Goal: Task Accomplishment & Management: Use online tool/utility

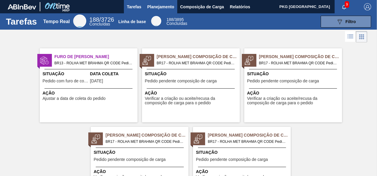
click at [168, 9] on span "Planejamento" at bounding box center [160, 6] width 27 height 7
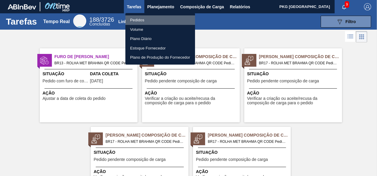
click at [136, 20] on font "Pedidos" at bounding box center [137, 20] width 14 height 6
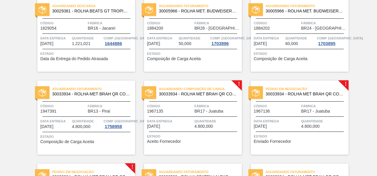
scroll to position [89, 0]
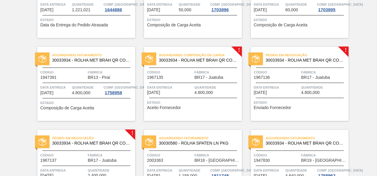
click at [289, 109] on span "Enviado Fornecedor" at bounding box center [272, 107] width 37 height 4
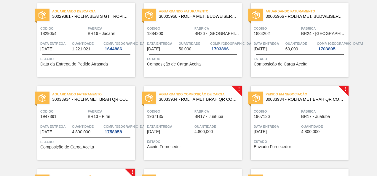
scroll to position [59, 0]
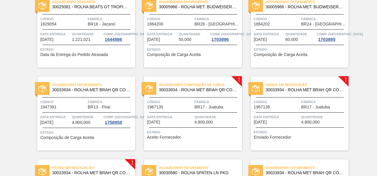
click at [195, 136] on div "Estado Aceito Fornecedor" at bounding box center [193, 133] width 93 height 9
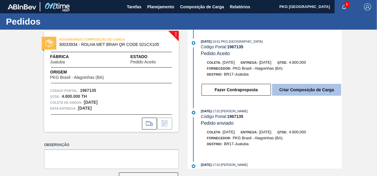
click at [298, 94] on button "Criar Composição de Carga" at bounding box center [306, 90] width 69 height 12
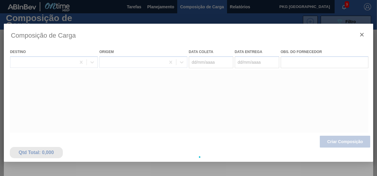
type coleta "[DATE]"
type entrega "[DATE]"
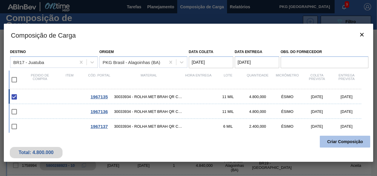
click at [353, 140] on button "Criar Composição" at bounding box center [345, 142] width 50 height 12
click at [345, 141] on button "Criar Composição" at bounding box center [345, 142] width 50 height 12
click at [354, 140] on button "Criar Composição" at bounding box center [345, 142] width 50 height 12
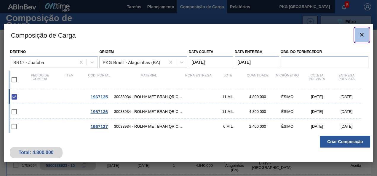
click at [361, 32] on icon "botão de ícone" at bounding box center [361, 34] width 7 height 7
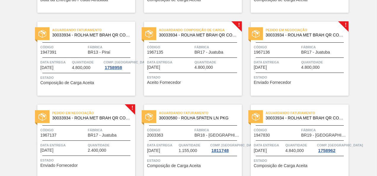
scroll to position [119, 0]
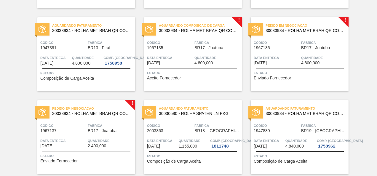
click at [306, 76] on div "Estado Enviado Fornecedor" at bounding box center [300, 74] width 93 height 9
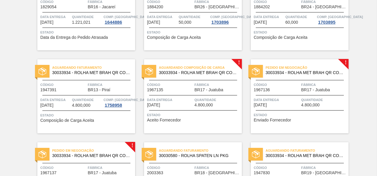
scroll to position [148, 0]
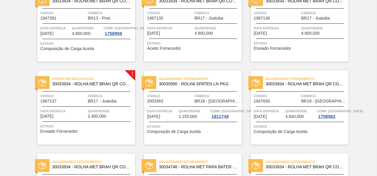
click at [97, 127] on span "Estado" at bounding box center [86, 126] width 93 height 6
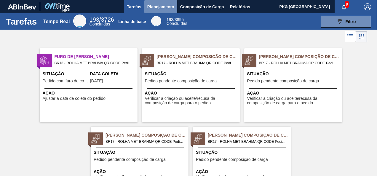
click at [157, 7] on span "Planejamento" at bounding box center [160, 6] width 27 height 7
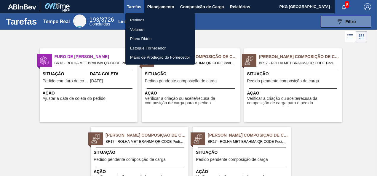
click at [142, 18] on font "Pedidos" at bounding box center [137, 20] width 14 height 6
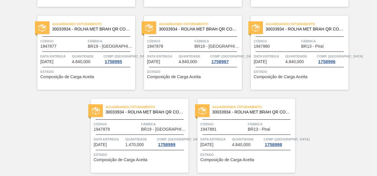
scroll to position [1217, 0]
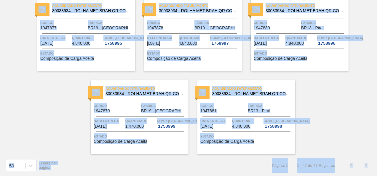
drag, startPoint x: 375, startPoint y: 162, endPoint x: 378, endPoint y: 143, distance: 19.1
click at [377, 0] on html "Tarefas Planejamento Composição de Carga Relatórios PKG [GEOGRAPHIC_DATA] 9 Mar…" at bounding box center [188, 0] width 377 height 0
drag, startPoint x: 378, startPoint y: 143, endPoint x: 343, endPoint y: 116, distance: 44.1
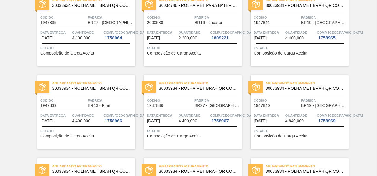
scroll to position [0, 0]
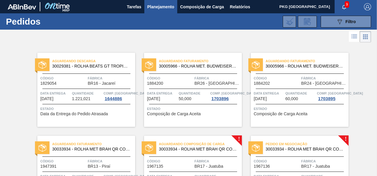
click at [345, 4] on span "9" at bounding box center [347, 4] width 4 height 7
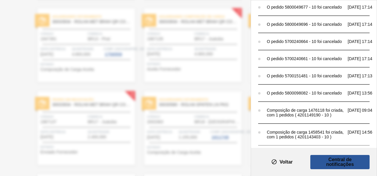
scroll to position [154, 0]
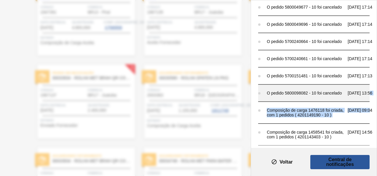
drag, startPoint x: 374, startPoint y: 100, endPoint x: 374, endPoint y: 89, distance: 11.9
click at [374, 89] on div "Notificações Marcar todas como lido O pedido 5800127174 - 10 foi cancelado [DAT…" at bounding box center [314, 74] width 126 height 148
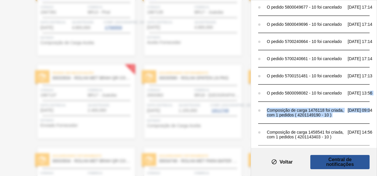
click at [287, 160] on font "Voltar" at bounding box center [285, 162] width 13 height 5
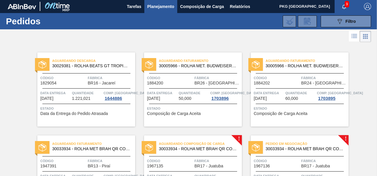
scroll to position [0, 0]
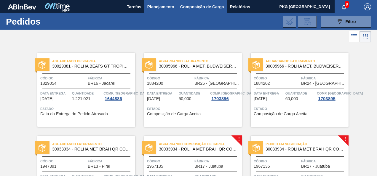
click at [214, 7] on span "Composição de Carga" at bounding box center [202, 6] width 44 height 7
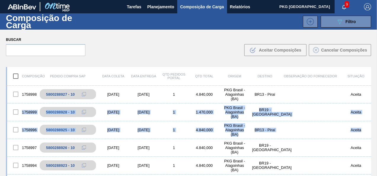
drag, startPoint x: 370, startPoint y: 97, endPoint x: 372, endPoint y: 129, distance: 31.7
click at [372, 129] on div "Composição Pedido Compra SAP Data coleta Data entrega Qtd Pedidos Portal Qtd To…" at bounding box center [188, 140] width 377 height 157
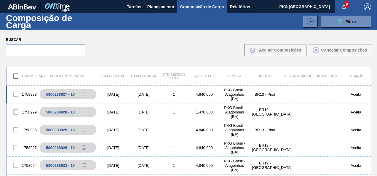
drag, startPoint x: 372, startPoint y: 129, endPoint x: 311, endPoint y: 94, distance: 70.1
click at [311, 94] on div "1758998 5800288927 - 10 [DATE] [DATE] 1 4.840,000 PKG [GEOGRAPHIC_DATA] - [GEOG…" at bounding box center [188, 95] width 365 height 18
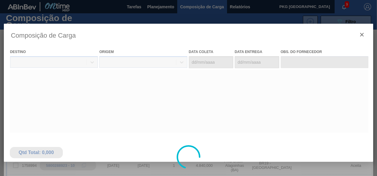
type coleta "[DATE]"
type entrega "[DATE]"
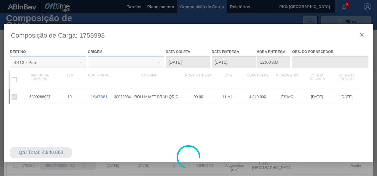
click at [361, 35] on div at bounding box center [188, 157] width 369 height 267
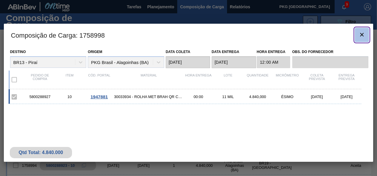
click at [361, 37] on icon "botão de ícone" at bounding box center [361, 34] width 7 height 7
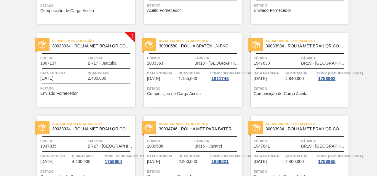
scroll to position [156, 0]
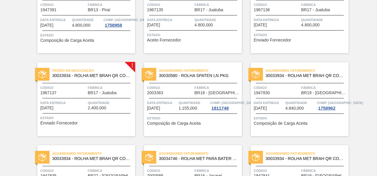
click at [79, 120] on span "Estado" at bounding box center [86, 118] width 93 height 6
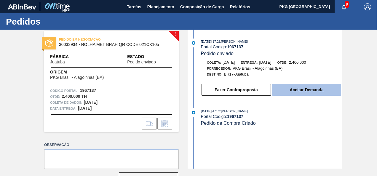
click at [301, 95] on button "Aceitar Demanda" at bounding box center [306, 90] width 69 height 12
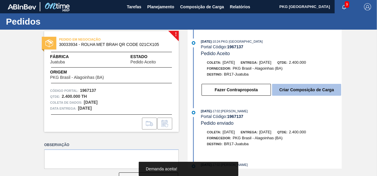
click at [292, 89] on button "Criar Composição de Carga" at bounding box center [306, 90] width 69 height 12
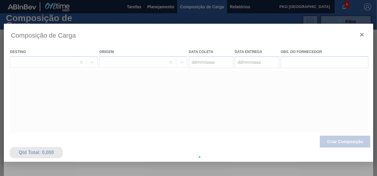
type coleta "[DATE]"
type entrega "[DATE]"
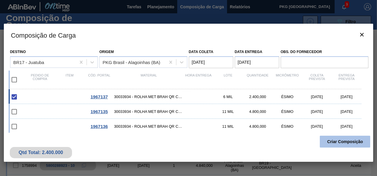
click at [334, 142] on button "Criar Composição" at bounding box center [345, 142] width 50 height 12
click at [361, 139] on button "Criar Composição" at bounding box center [345, 142] width 50 height 12
click at [360, 139] on button "Criar Composição" at bounding box center [345, 142] width 50 height 12
click at [334, 140] on button "Criar Composição" at bounding box center [345, 142] width 50 height 12
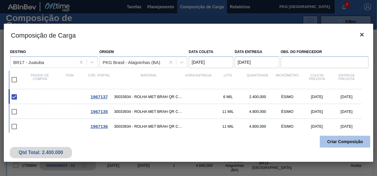
click at [334, 140] on button "Criar Composição" at bounding box center [345, 142] width 50 height 12
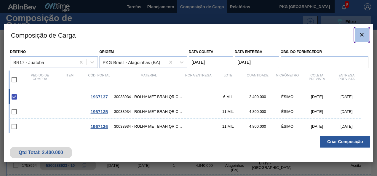
click at [365, 34] on icon "botão de ícone" at bounding box center [361, 34] width 7 height 7
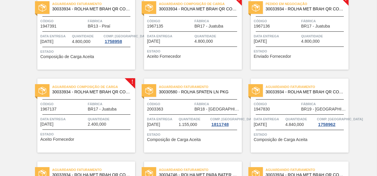
scroll to position [148, 0]
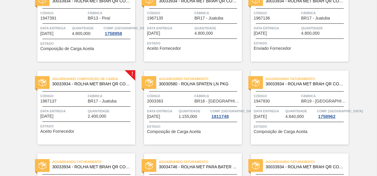
click at [81, 130] on div "Estado Aceito Fornecedor" at bounding box center [86, 127] width 93 height 9
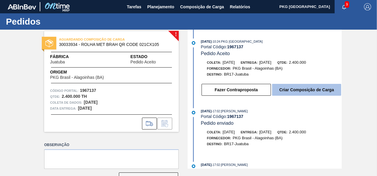
click at [322, 89] on button "Criar Composição de Carga" at bounding box center [306, 90] width 69 height 12
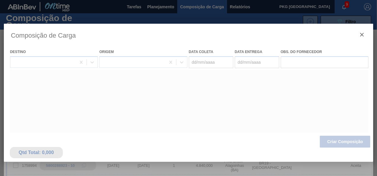
type coleta "[DATE]"
type entrega "[DATE]"
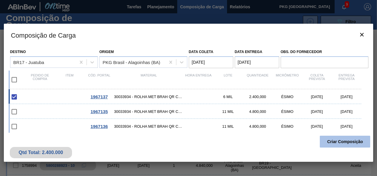
click at [356, 140] on button "Criar Composição" at bounding box center [345, 142] width 50 height 12
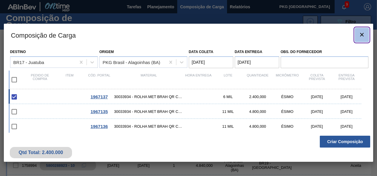
click at [365, 35] on button "botão de ícone" at bounding box center [362, 35] width 14 height 14
